Goal: Transaction & Acquisition: Purchase product/service

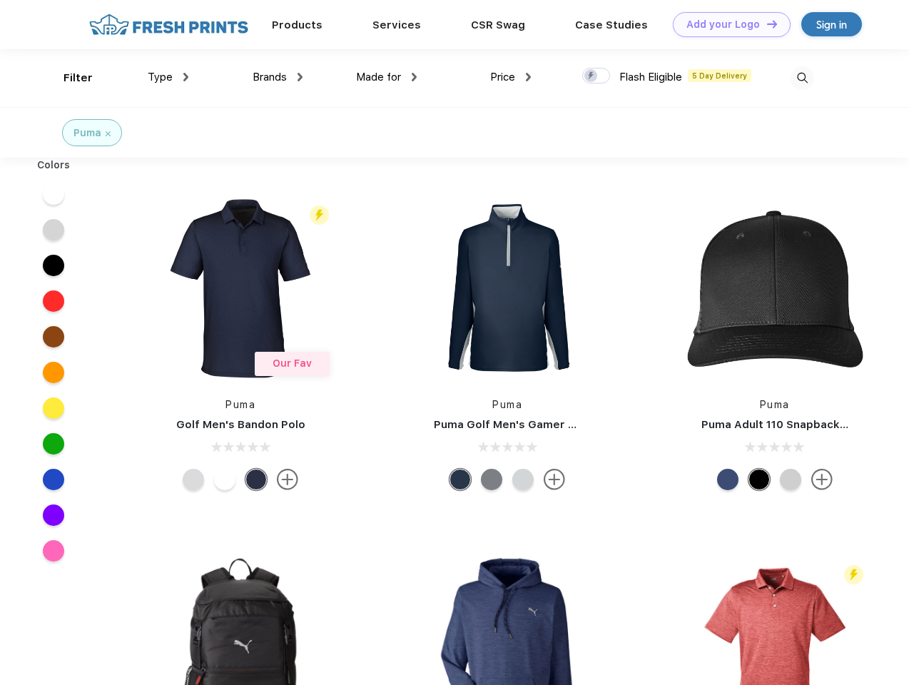
click at [727, 24] on link "Add your Logo Design Tool" at bounding box center [732, 24] width 118 height 25
click at [0, 0] on div "Design Tool" at bounding box center [0, 0] width 0 height 0
click at [766, 24] on link "Add your Logo Design Tool" at bounding box center [732, 24] width 118 height 25
click at [69, 78] on div "Filter" at bounding box center [78, 78] width 29 height 16
click at [168, 77] on span "Type" at bounding box center [160, 77] width 25 height 13
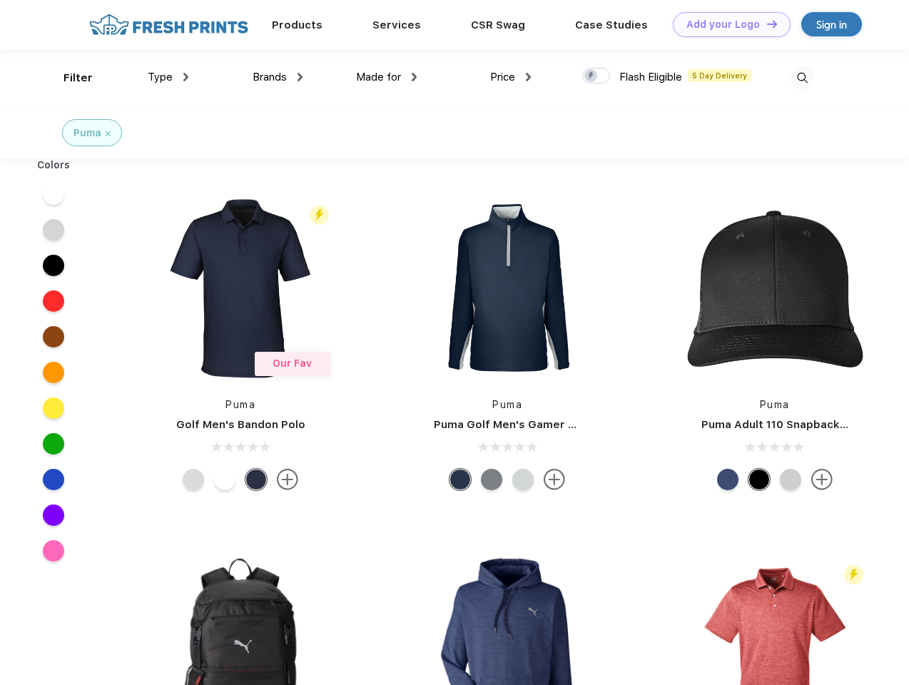
click at [278, 77] on span "Brands" at bounding box center [270, 77] width 34 height 13
click at [387, 77] on span "Made for" at bounding box center [378, 77] width 45 height 13
click at [511, 77] on span "Price" at bounding box center [502, 77] width 25 height 13
click at [597, 76] on div at bounding box center [597, 76] width 28 height 16
click at [592, 76] on input "checkbox" at bounding box center [587, 71] width 9 height 9
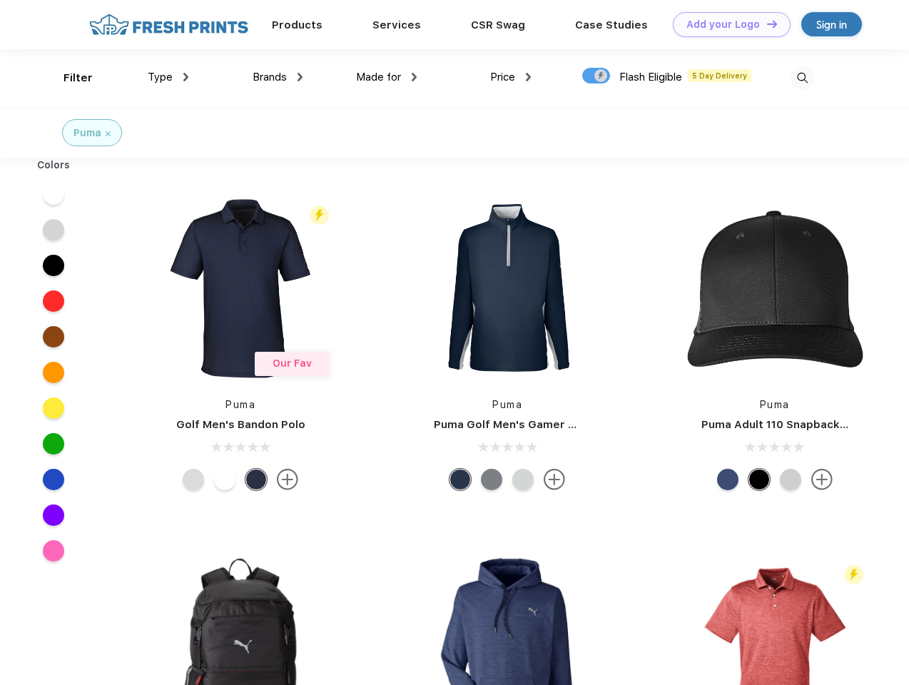
click at [802, 78] on img at bounding box center [803, 78] width 24 height 24
